Goal: Task Accomplishment & Management: Manage account settings

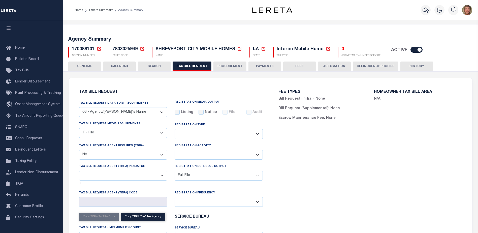
select select "29"
select select "22"
select select "false"
select select "1"
select select
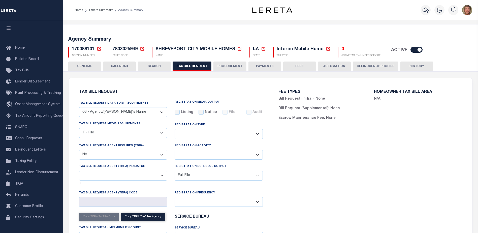
select select "1"
click at [100, 49] on icon at bounding box center [99, 49] width 5 height 5
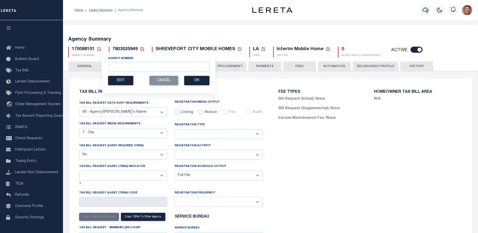
drag, startPoint x: 118, startPoint y: 62, endPoint x: 117, endPoint y: 65, distance: 2.9
click at [118, 62] on div "Agency Number" at bounding box center [158, 64] width 101 height 16
click at [117, 65] on input "Agency Number" at bounding box center [158, 67] width 101 height 10
type input "450990000"
click at [194, 81] on button "Ok" at bounding box center [196, 80] width 25 height 9
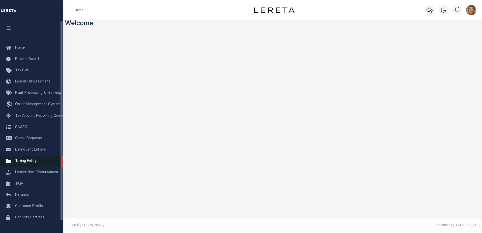
click at [26, 162] on span "Taxing Entity" at bounding box center [25, 161] width 21 height 4
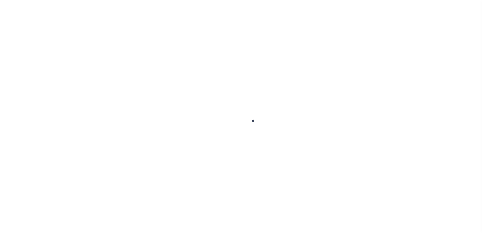
select select
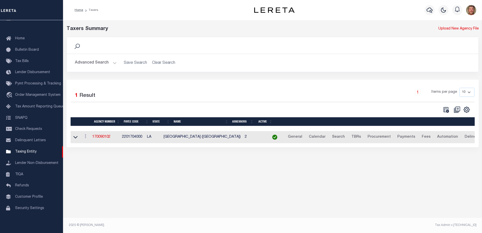
click at [96, 63] on button "Advanced Search" at bounding box center [96, 63] width 42 height 10
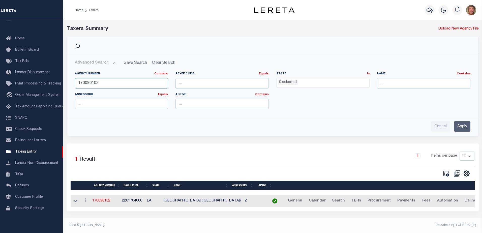
drag, startPoint x: 106, startPoint y: 81, endPoint x: 78, endPoint y: 84, distance: 28.2
click at [78, 84] on input "170090102" at bounding box center [121, 83] width 93 height 10
click at [464, 123] on input "Apply" at bounding box center [462, 126] width 16 height 10
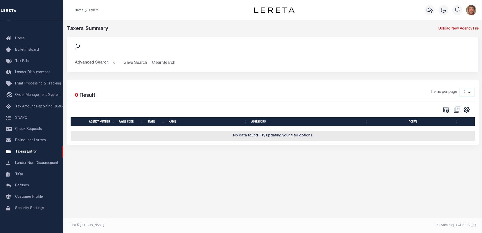
click at [97, 63] on button "Advanced Search" at bounding box center [96, 63] width 42 height 10
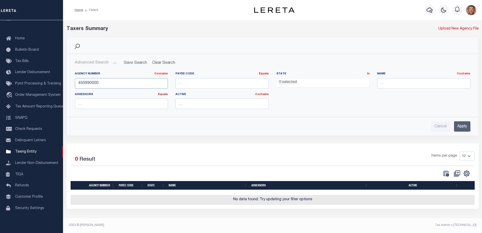
click at [88, 82] on input "450990000" at bounding box center [121, 83] width 93 height 10
type input "450660000"
click at [461, 127] on input "Apply" at bounding box center [462, 126] width 16 height 10
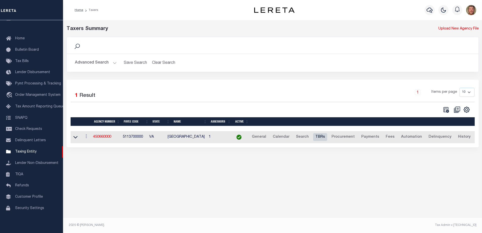
click at [320, 139] on link "TBRs" at bounding box center [320, 137] width 14 height 8
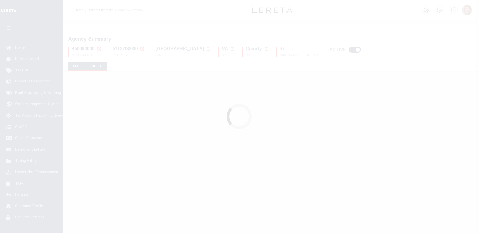
select select "29"
checkbox input "false"
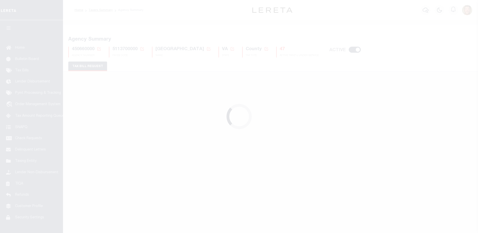
select select "22"
select select "true"
select select "13"
type input "0002"
select select
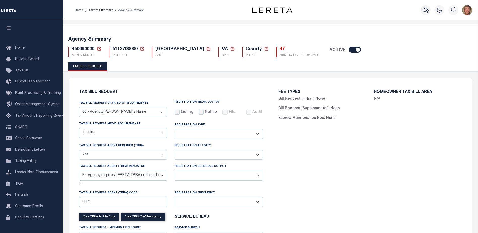
click at [208, 173] on select "Delta File Full File" at bounding box center [219, 176] width 88 height 10
select select "1"
click at [175, 171] on select "Delta File Full File" at bounding box center [219, 176] width 88 height 10
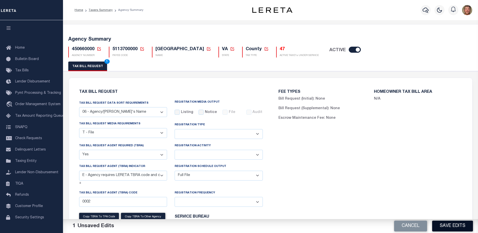
click at [442, 223] on button "Save Edits" at bounding box center [452, 226] width 41 height 11
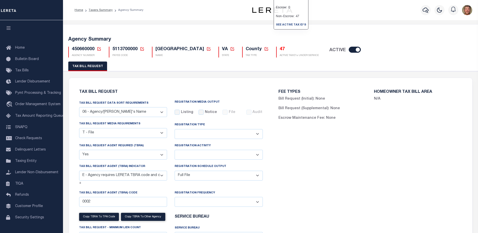
click at [280, 48] on h5 "47" at bounding box center [299, 50] width 39 height 6
